Goal: Check status: Check status

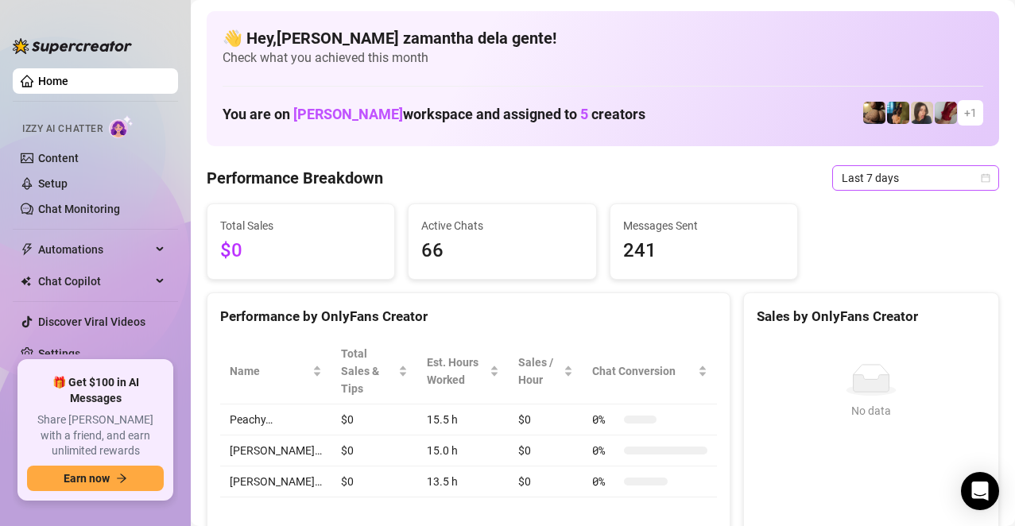
click at [897, 176] on span "Last 7 days" at bounding box center [916, 178] width 148 height 24
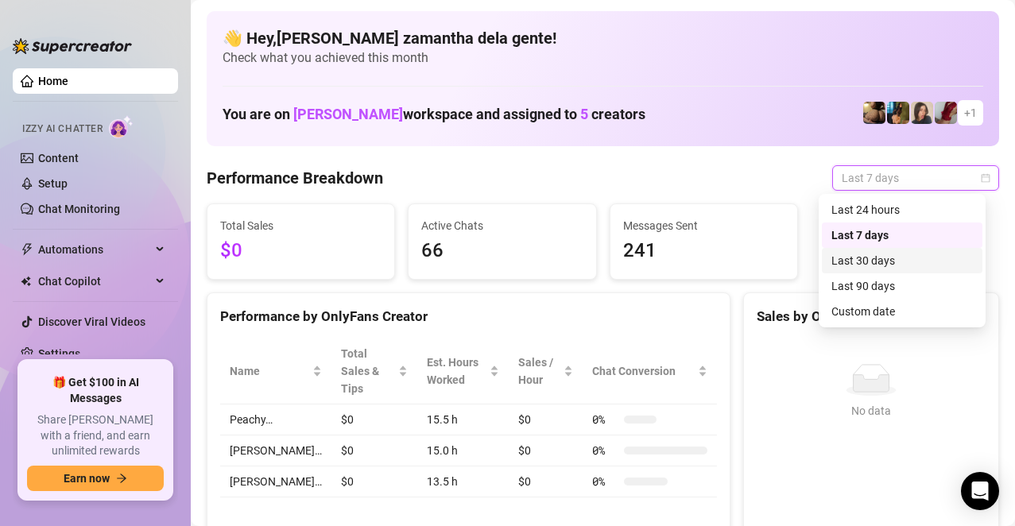
click at [866, 262] on div "Last 30 days" at bounding box center [903, 260] width 142 height 17
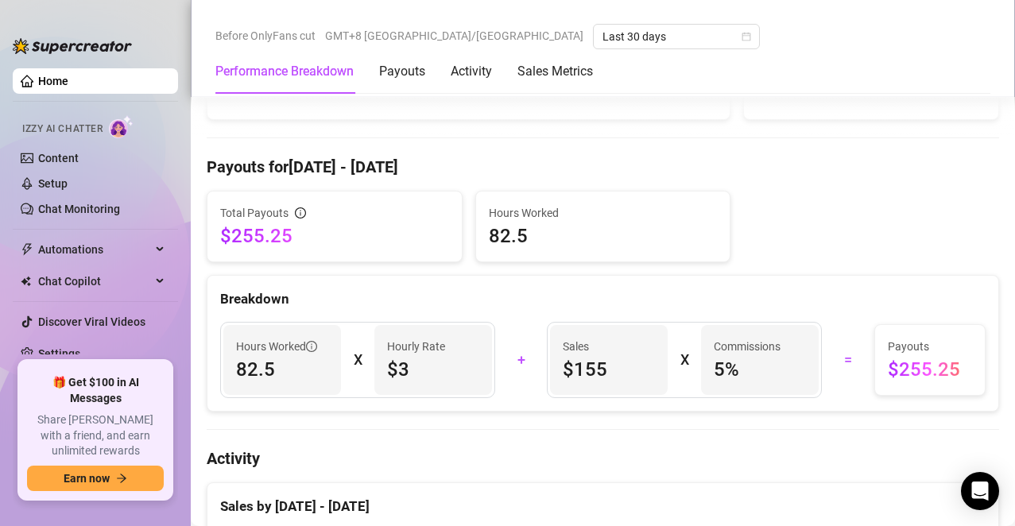
scroll to position [477, 0]
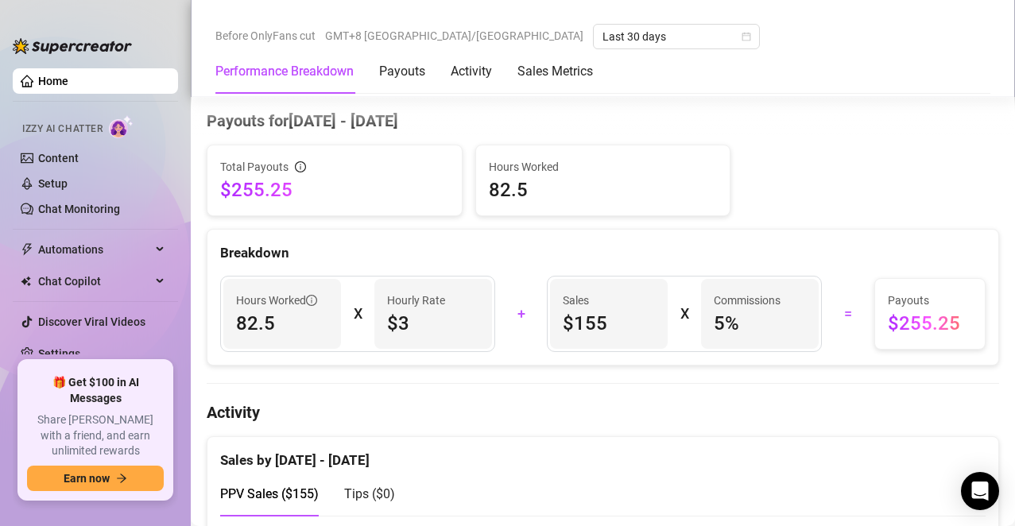
click at [645, 458] on div "Sales by [DATE] - [DATE]" at bounding box center [603, 454] width 766 height 34
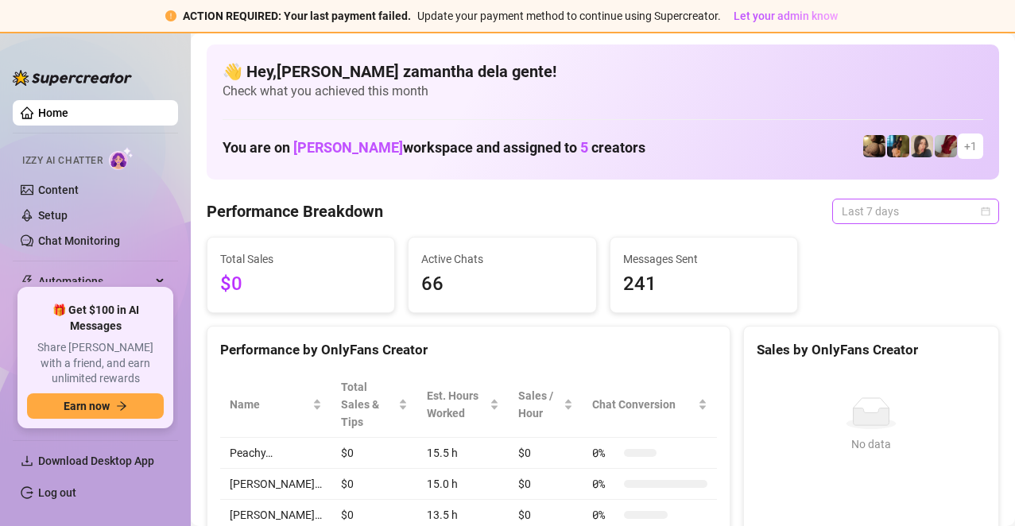
click at [861, 223] on span "Last 7 days" at bounding box center [916, 212] width 148 height 24
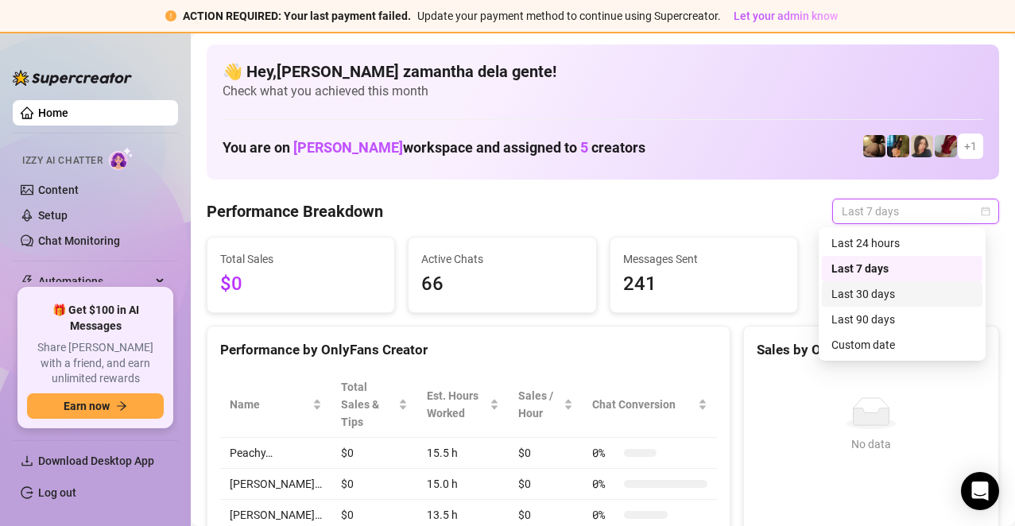
click at [864, 296] on div "Last 30 days" at bounding box center [903, 293] width 142 height 17
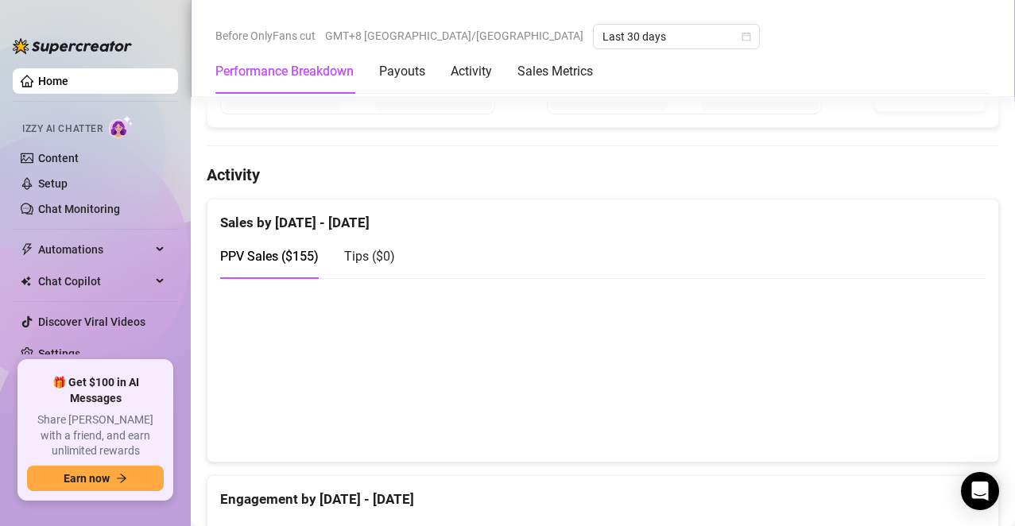
scroll to position [716, 0]
